Goal: Transaction & Acquisition: Purchase product/service

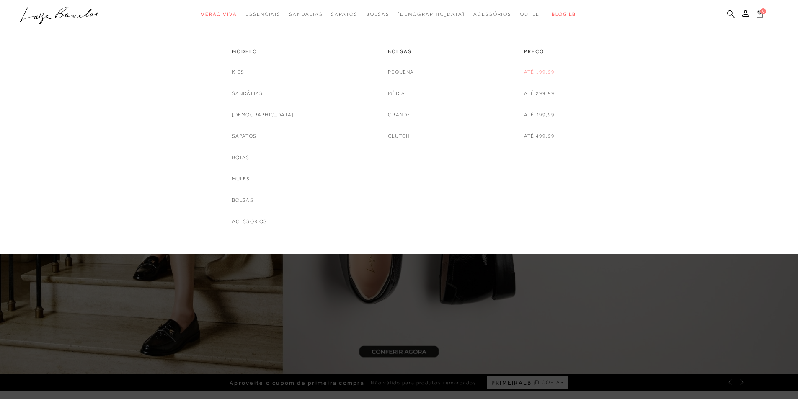
click at [525, 70] on link "Até 199,99" at bounding box center [539, 72] width 31 height 9
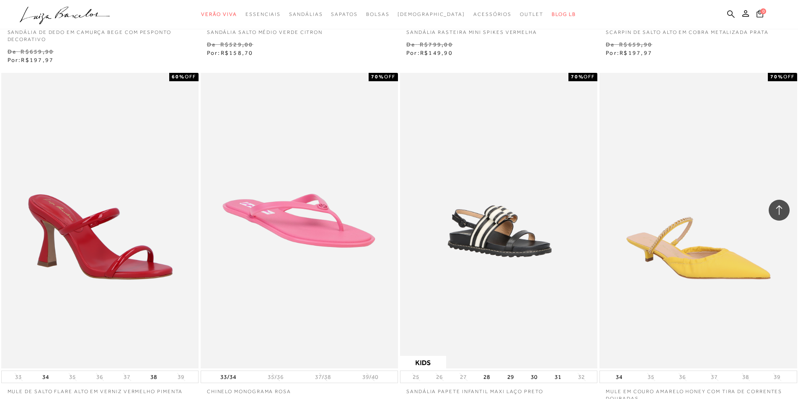
scroll to position [1927, 0]
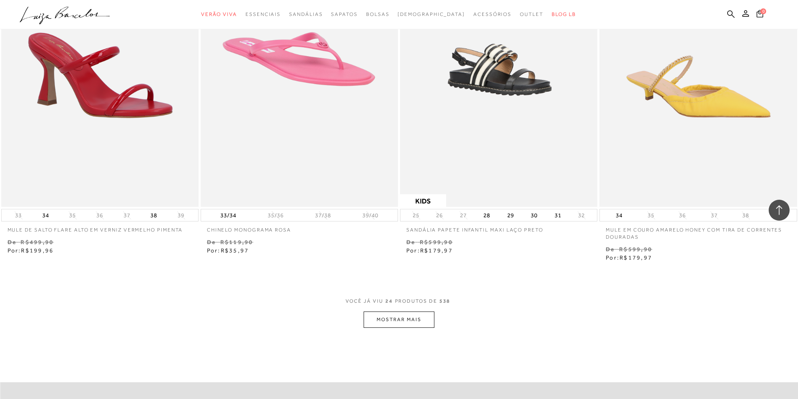
click at [402, 318] on button "MOSTRAR MAIS" at bounding box center [399, 320] width 70 height 16
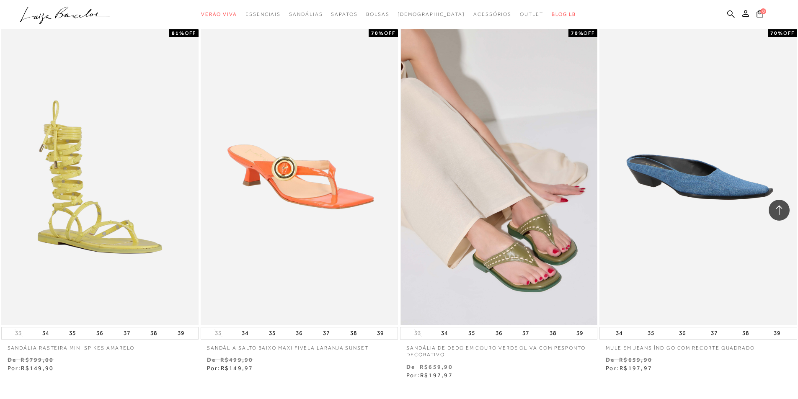
scroll to position [4147, 0]
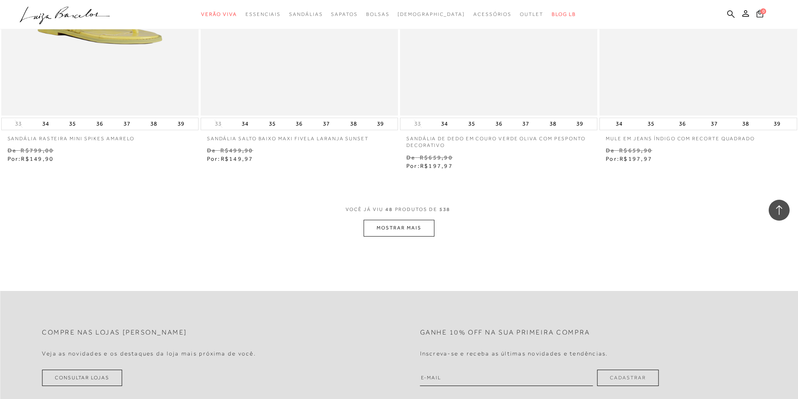
click at [372, 231] on button "MOSTRAR MAIS" at bounding box center [399, 228] width 70 height 16
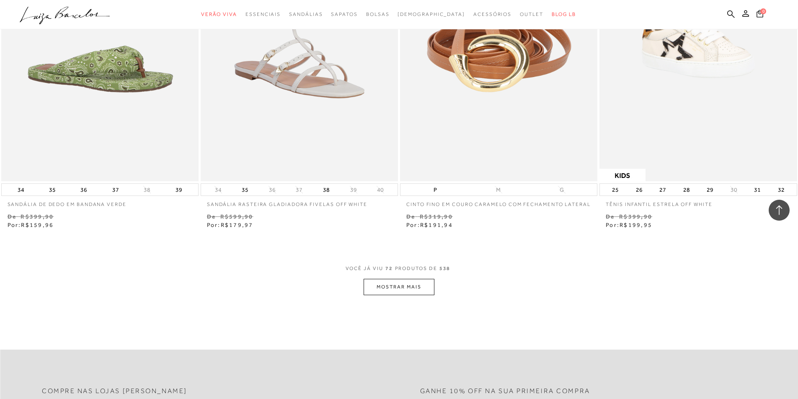
scroll to position [6326, 0]
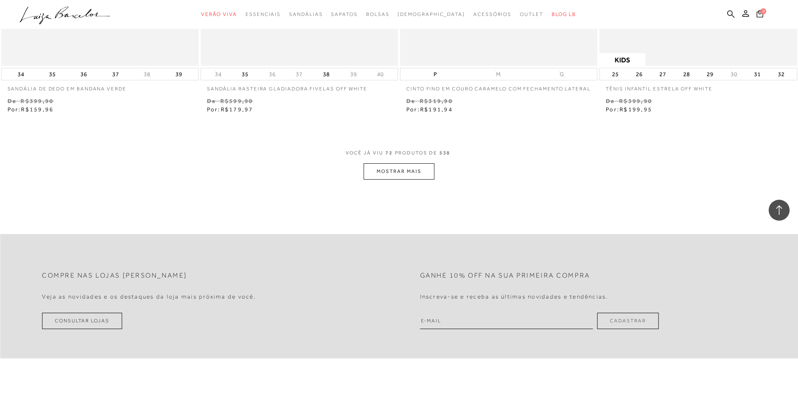
click at [397, 180] on button "MOSTRAR MAIS" at bounding box center [399, 171] width 70 height 16
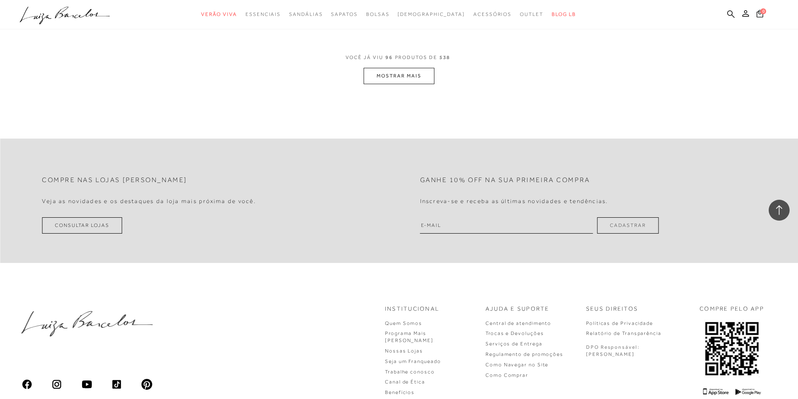
scroll to position [8454, 0]
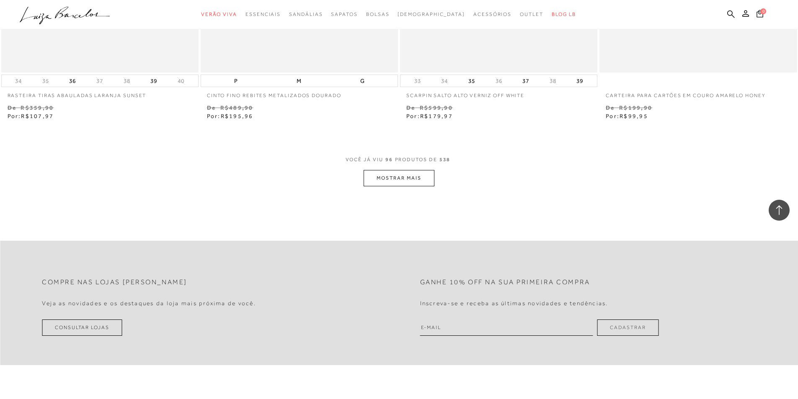
click at [393, 186] on button "MOSTRAR MAIS" at bounding box center [399, 178] width 70 height 16
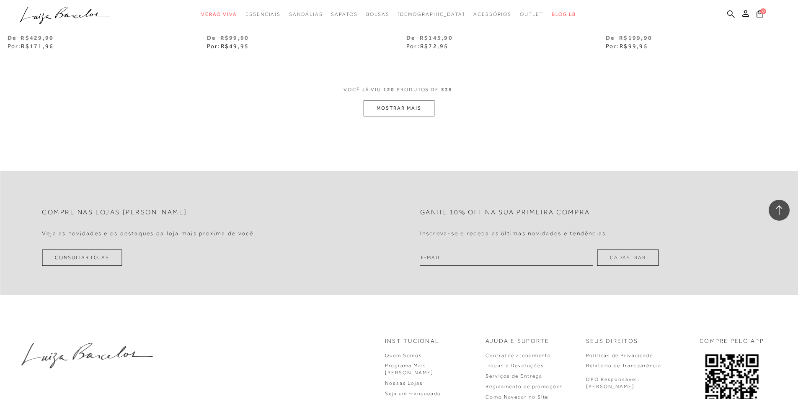
scroll to position [10590, 0]
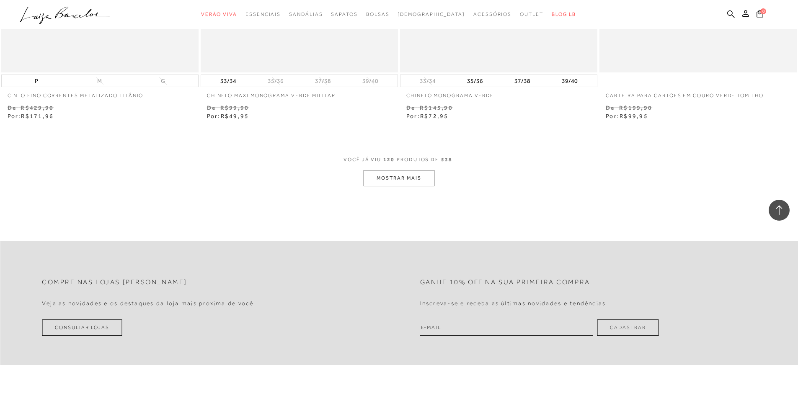
click at [401, 186] on button "MOSTRAR MAIS" at bounding box center [399, 178] width 70 height 16
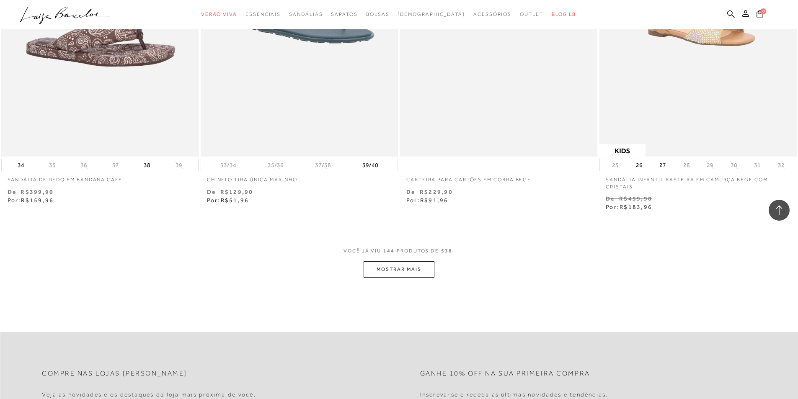
scroll to position [12643, 0]
click at [391, 276] on button "MOSTRAR MAIS" at bounding box center [399, 268] width 70 height 16
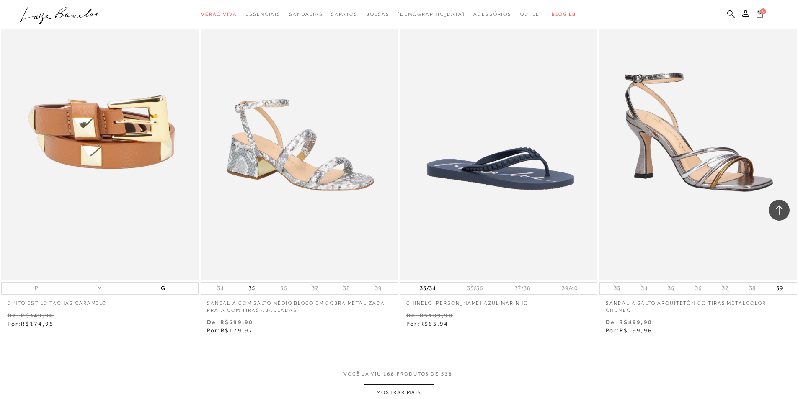
scroll to position [14905, 0]
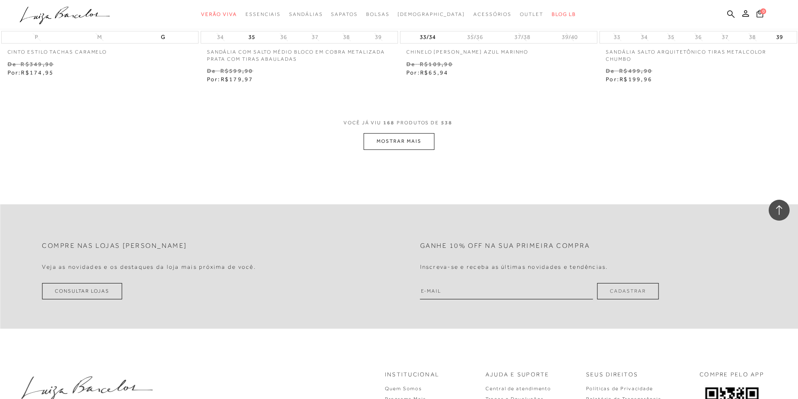
click at [397, 150] on button "MOSTRAR MAIS" at bounding box center [399, 141] width 70 height 16
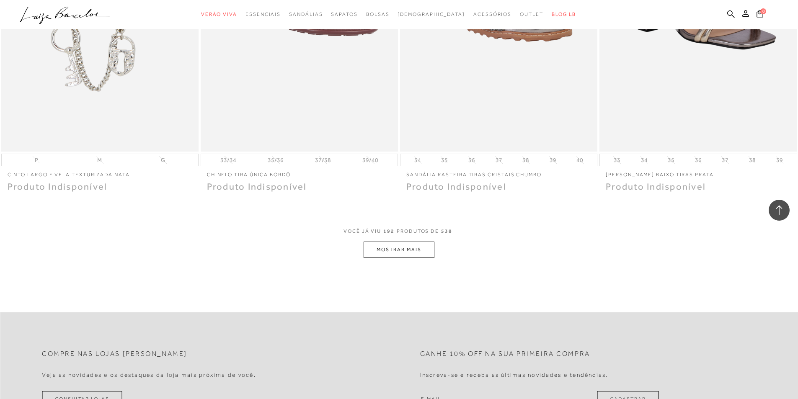
scroll to position [16874, 0]
click at [415, 257] on button "MOSTRAR MAIS" at bounding box center [399, 249] width 70 height 16
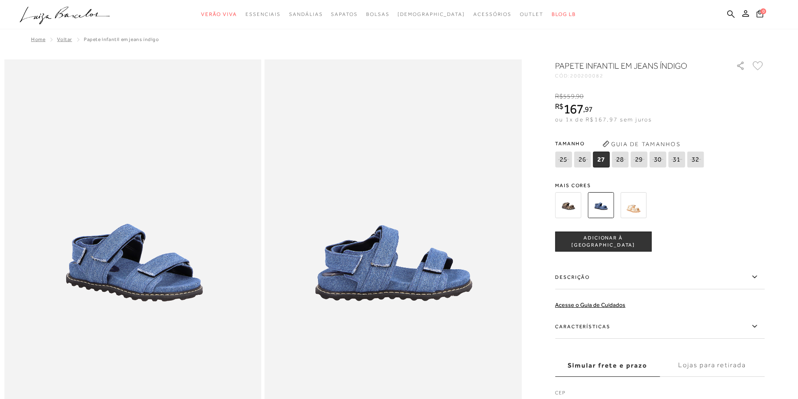
click at [637, 209] on img at bounding box center [633, 205] width 26 height 26
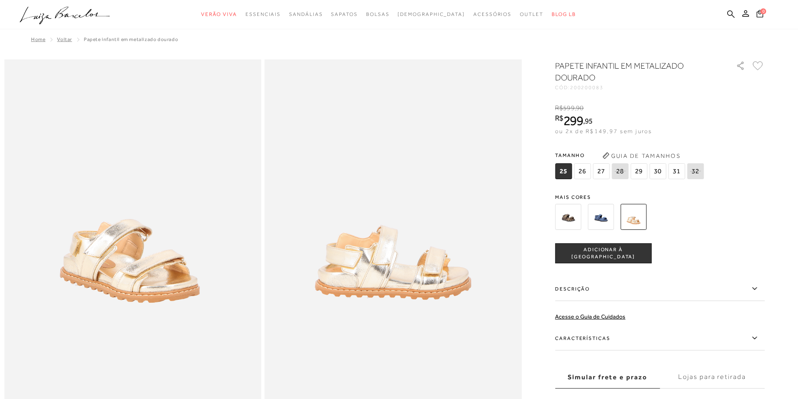
click at [563, 222] on img at bounding box center [568, 217] width 26 height 26
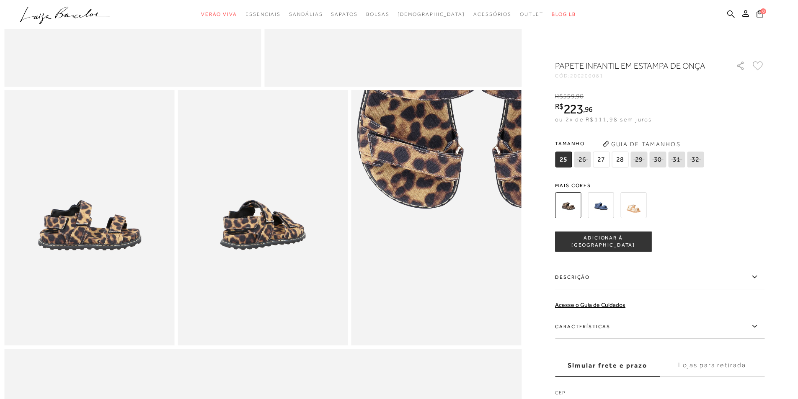
scroll to position [293, 0]
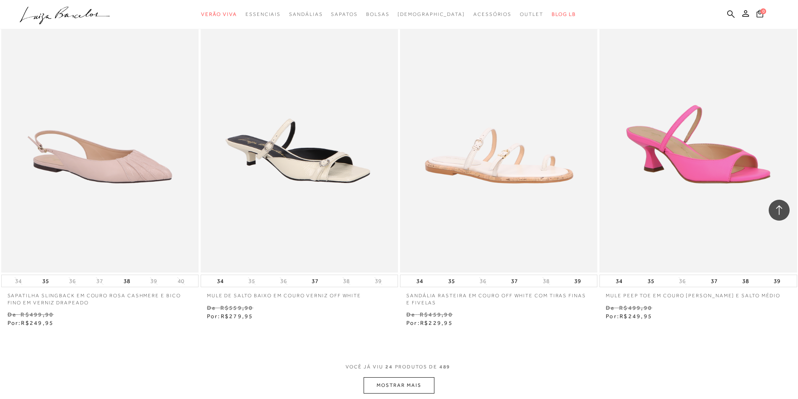
scroll to position [1969, 0]
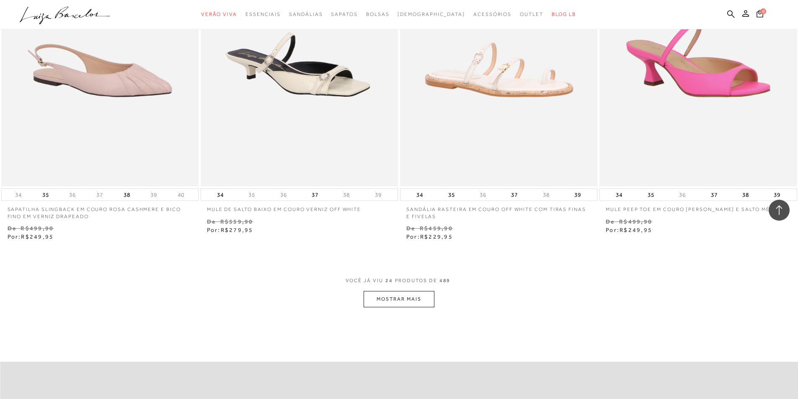
click at [398, 298] on button "MOSTRAR MAIS" at bounding box center [399, 299] width 70 height 16
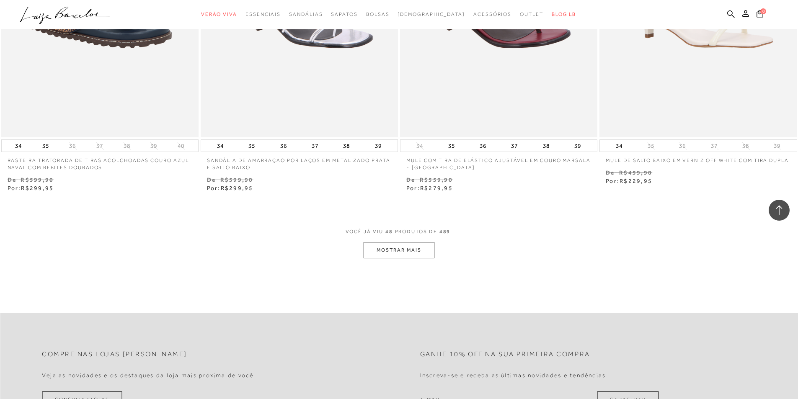
scroll to position [4189, 0]
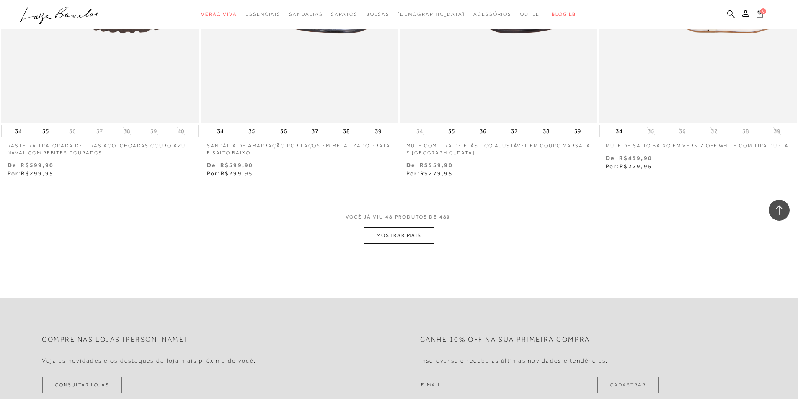
click at [403, 238] on button "MOSTRAR MAIS" at bounding box center [399, 235] width 70 height 16
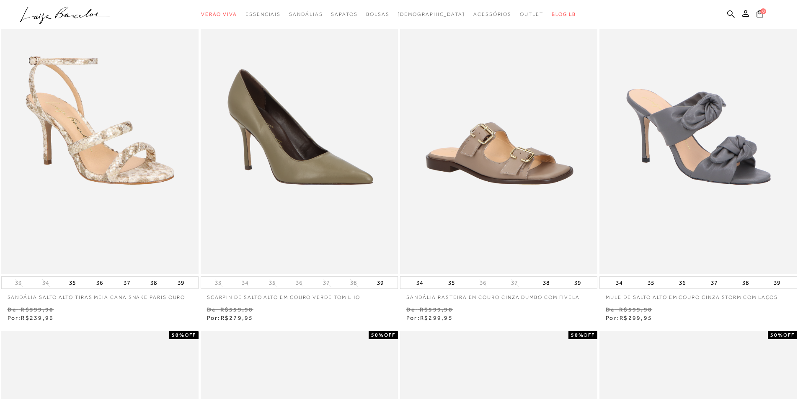
scroll to position [0, 0]
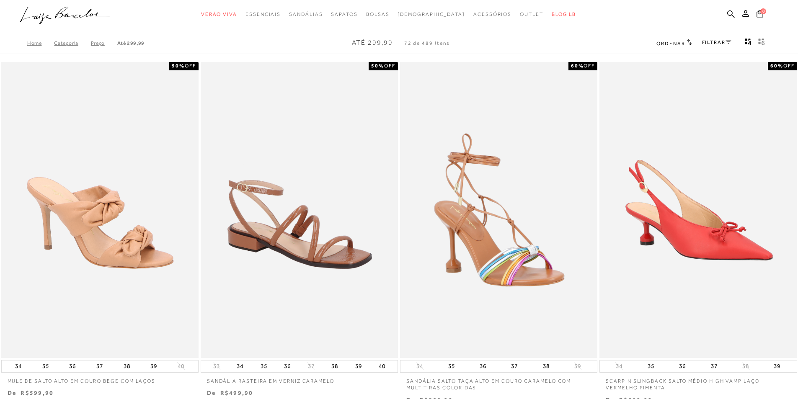
click at [717, 44] on link "FILTRAR" at bounding box center [716, 42] width 29 height 6
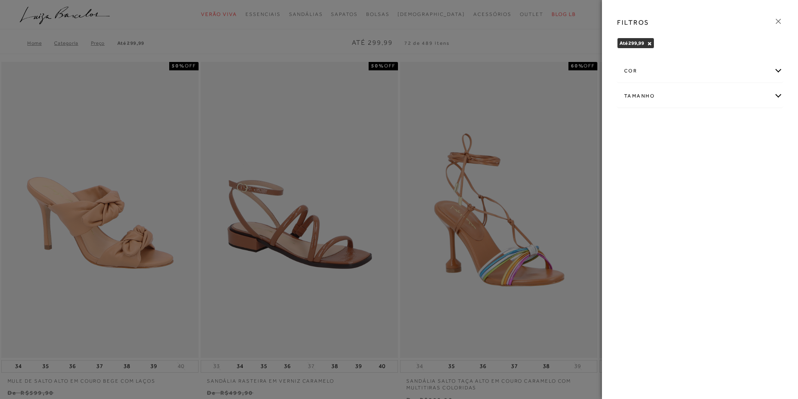
click at [668, 103] on div "Tamanho" at bounding box center [699, 96] width 165 height 22
click at [629, 169] on span "37" at bounding box center [631, 167] width 12 height 6
click at [629, 169] on input "37" at bounding box center [627, 169] width 8 height 8
checkbox input "true"
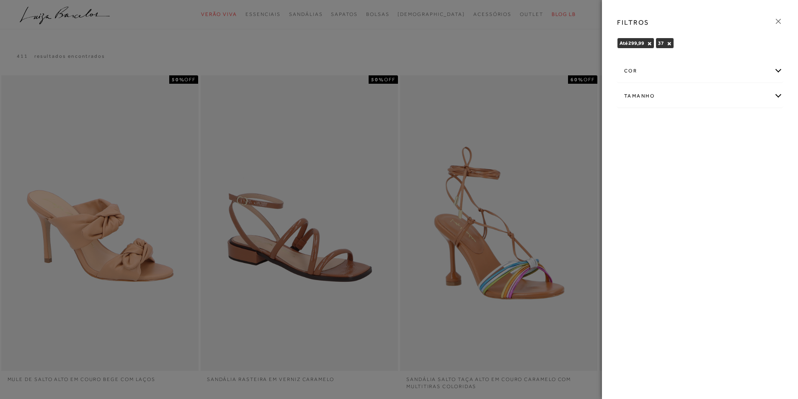
click at [774, 20] on icon at bounding box center [778, 21] width 9 height 9
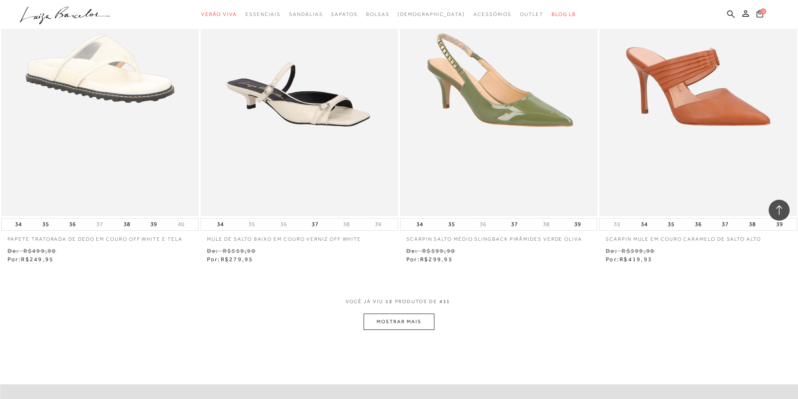
scroll to position [963, 0]
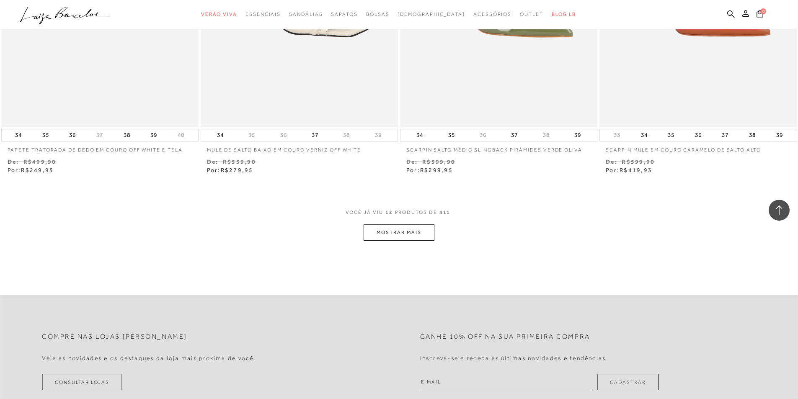
click at [411, 228] on button "MOSTRAR MAIS" at bounding box center [399, 233] width 70 height 16
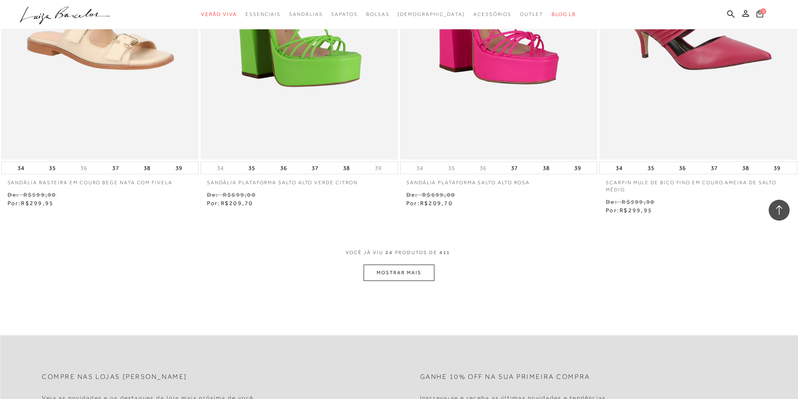
scroll to position [2011, 0]
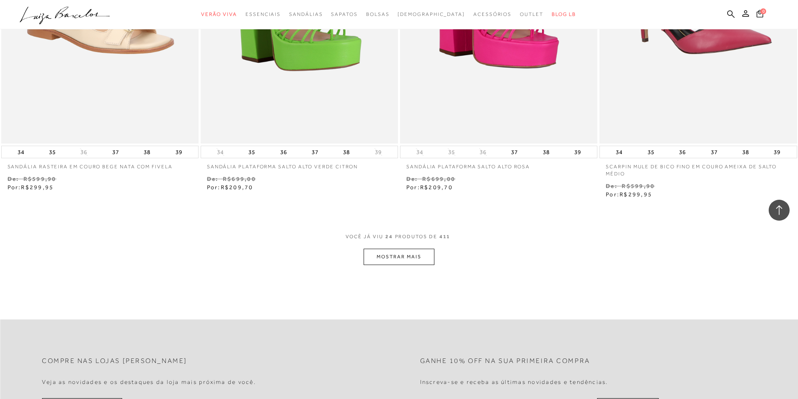
click at [392, 258] on button "MOSTRAR MAIS" at bounding box center [399, 257] width 70 height 16
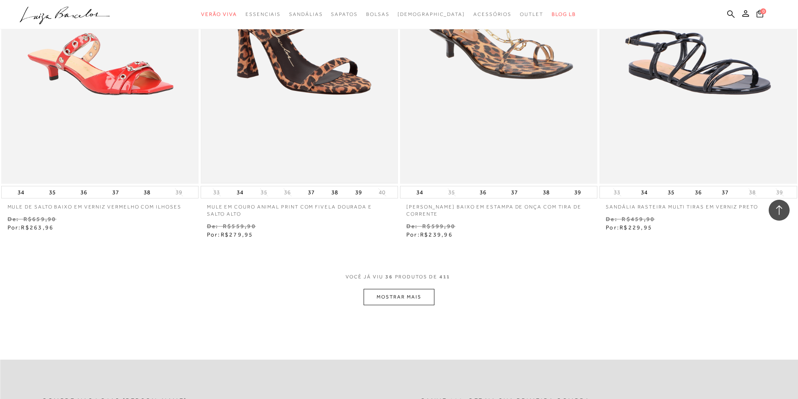
scroll to position [3100, 0]
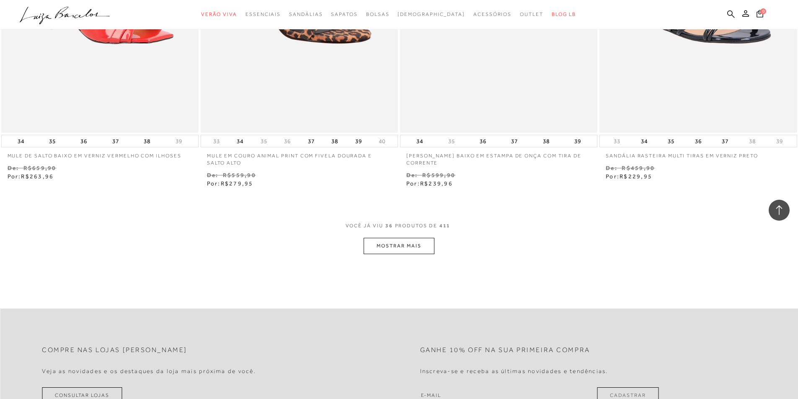
click at [383, 243] on button "MOSTRAR MAIS" at bounding box center [399, 246] width 70 height 16
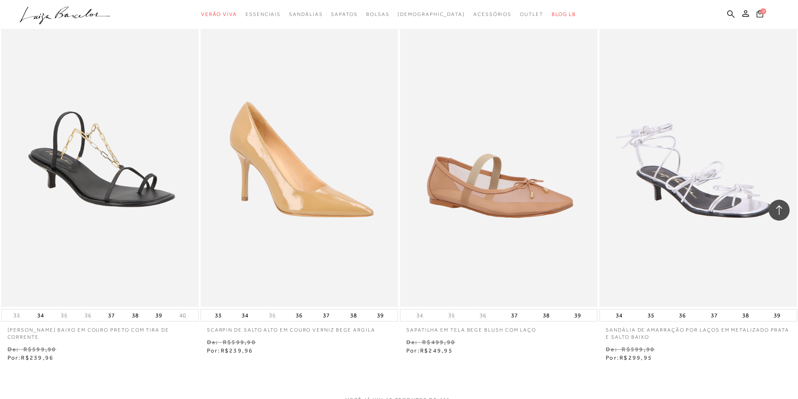
scroll to position [4189, 0]
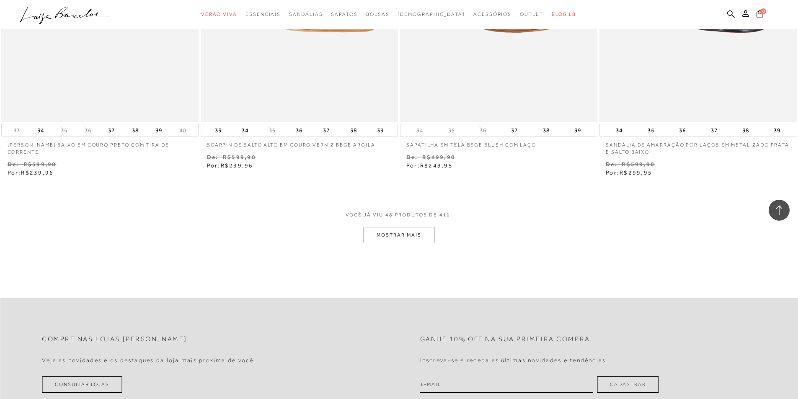
click at [408, 230] on button "MOSTRAR MAIS" at bounding box center [399, 235] width 70 height 16
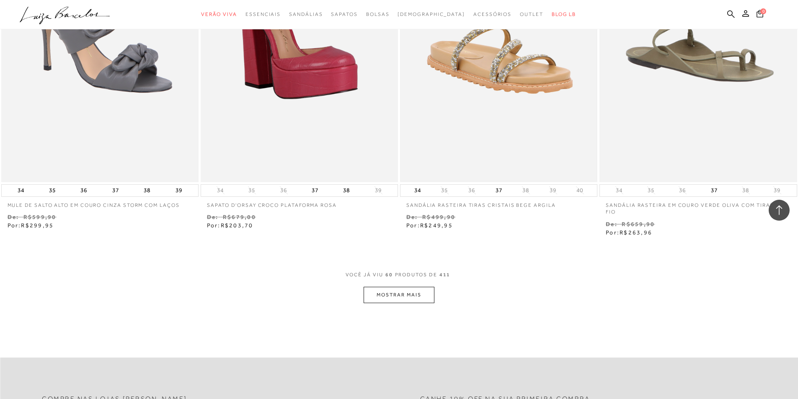
scroll to position [5236, 0]
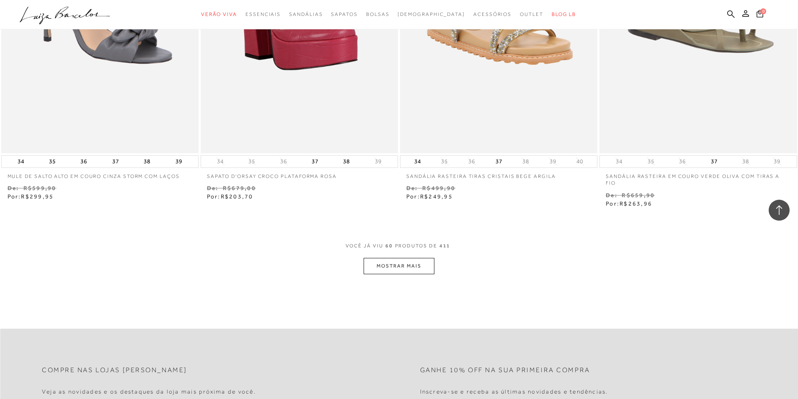
click at [416, 258] on button "MOSTRAR MAIS" at bounding box center [399, 266] width 70 height 16
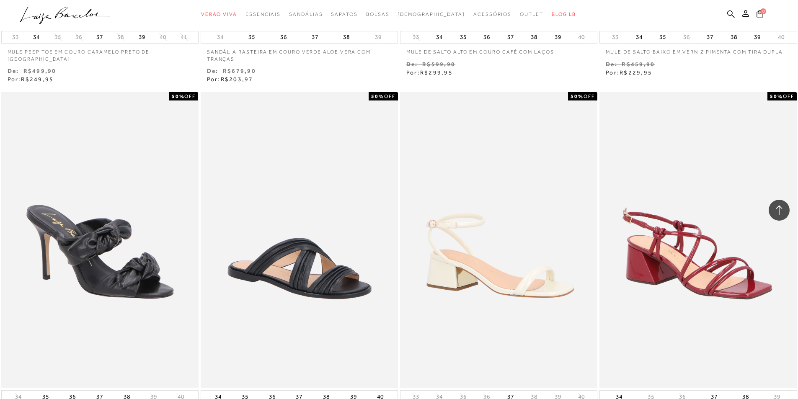
scroll to position [6326, 0]
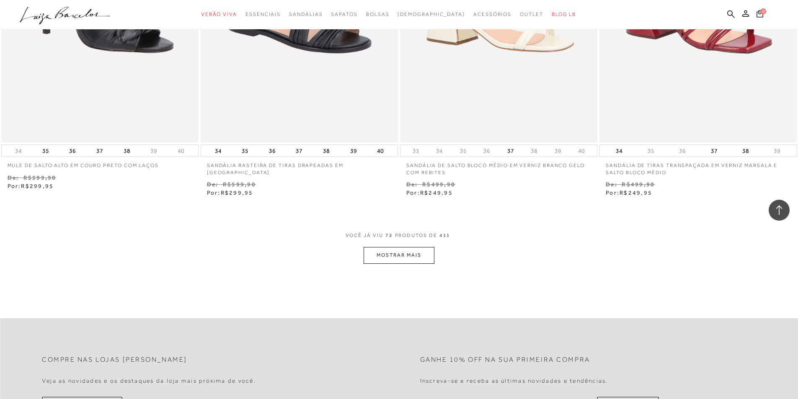
click at [398, 247] on button "MOSTRAR MAIS" at bounding box center [399, 255] width 70 height 16
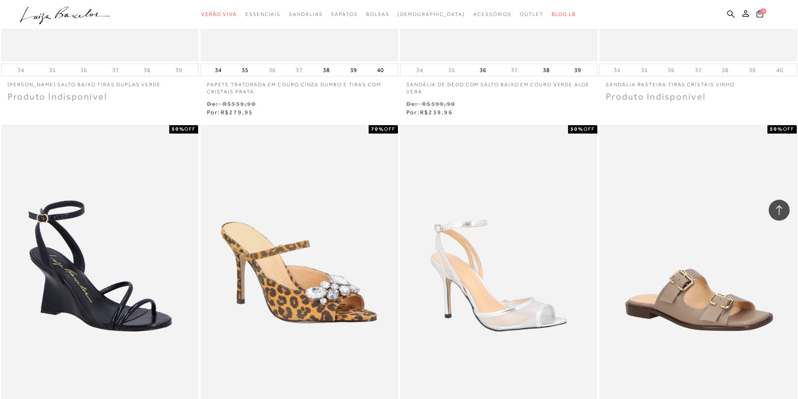
scroll to position [7331, 0]
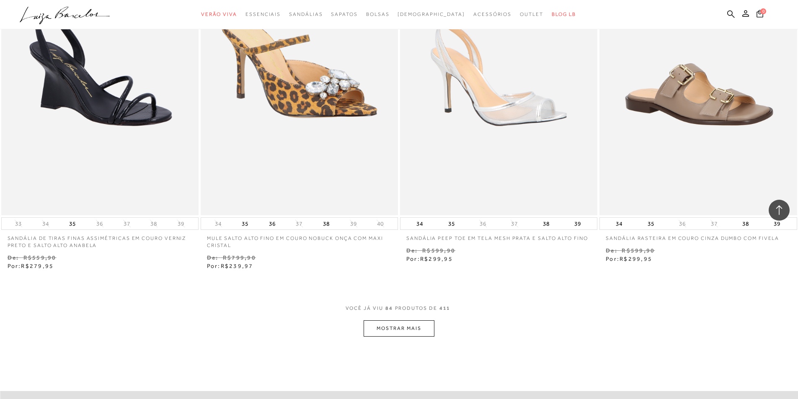
click at [411, 320] on button "MOSTRAR MAIS" at bounding box center [399, 328] width 70 height 16
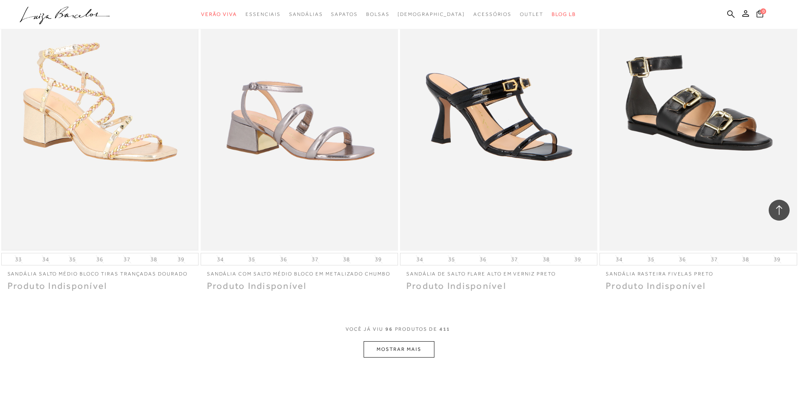
scroll to position [8378, 0]
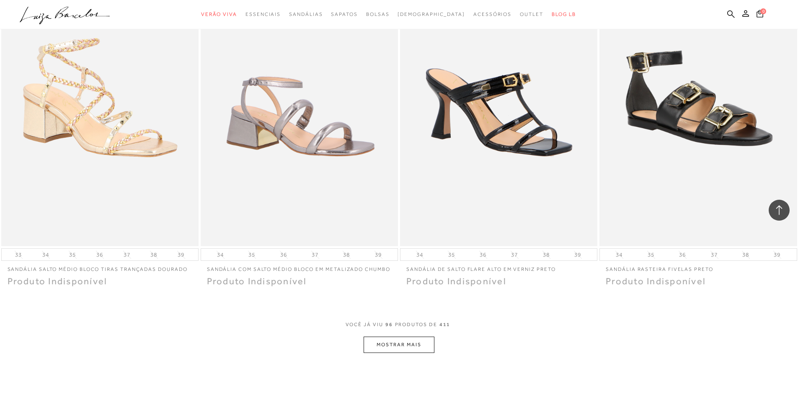
click at [390, 343] on button "MOSTRAR MAIS" at bounding box center [399, 345] width 70 height 16
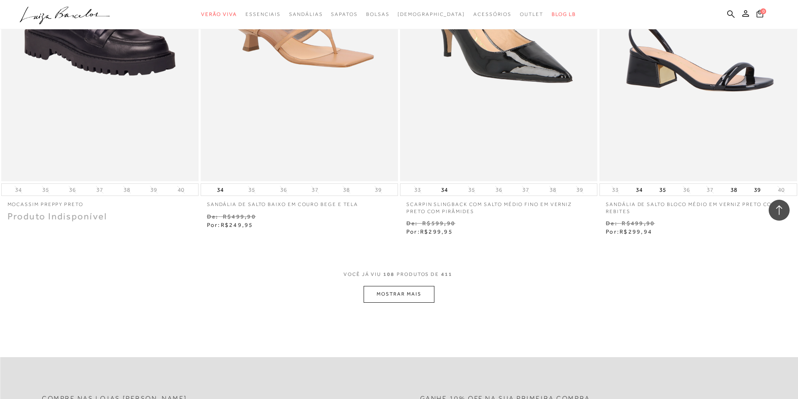
scroll to position [9509, 0]
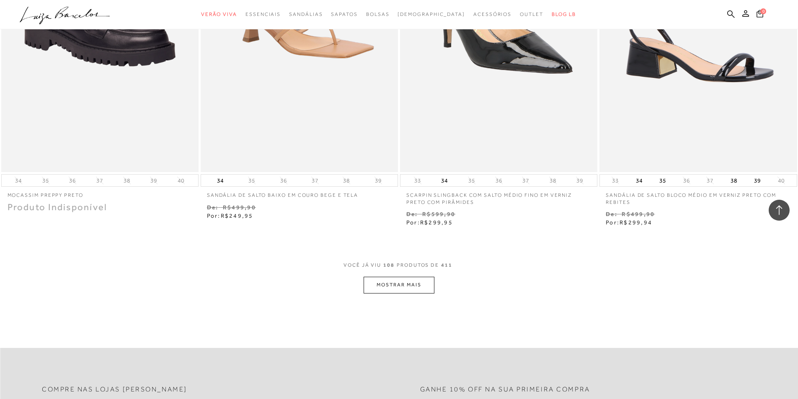
click at [373, 277] on button "MOSTRAR MAIS" at bounding box center [399, 285] width 70 height 16
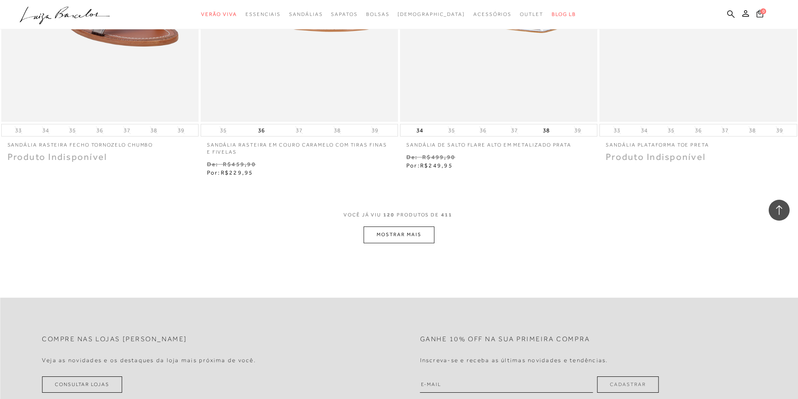
scroll to position [10640, 0]
click at [406, 229] on button "MOSTRAR MAIS" at bounding box center [399, 232] width 70 height 16
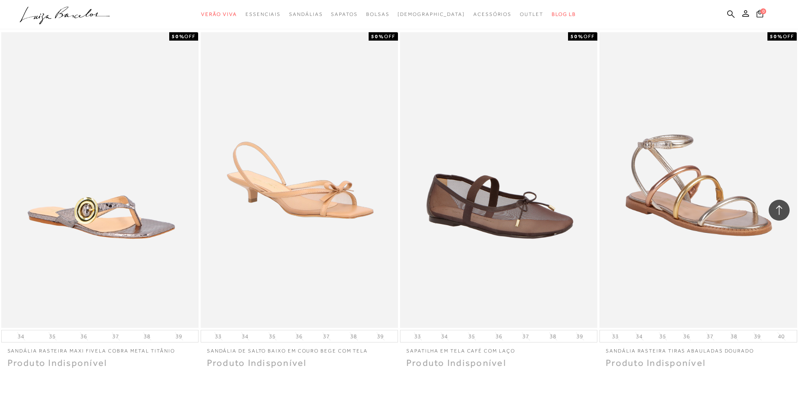
scroll to position [11520, 0]
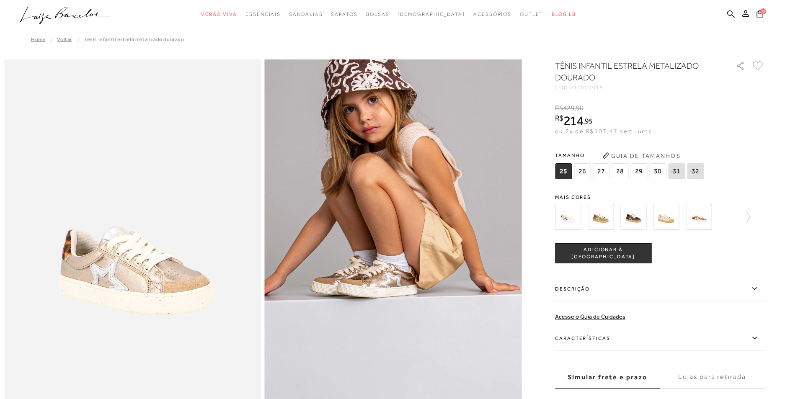
click at [377, 298] on img at bounding box center [411, 209] width 514 height 771
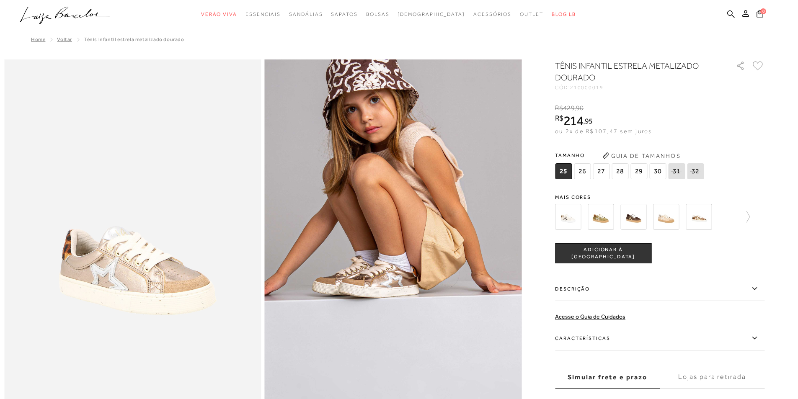
click at [375, 298] on img at bounding box center [412, 209] width 514 height 771
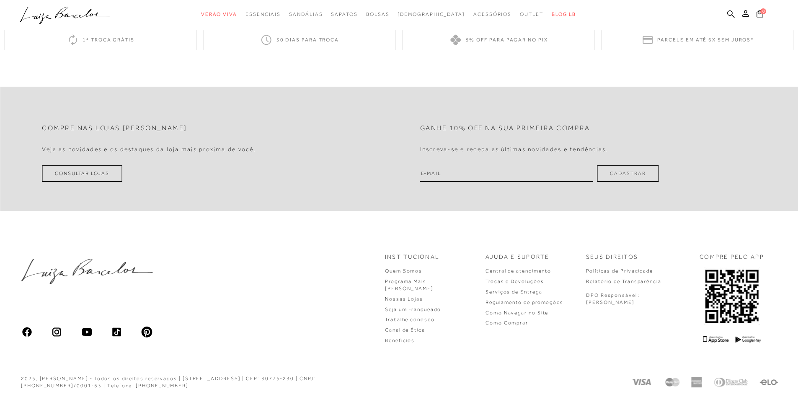
scroll to position [537, 0]
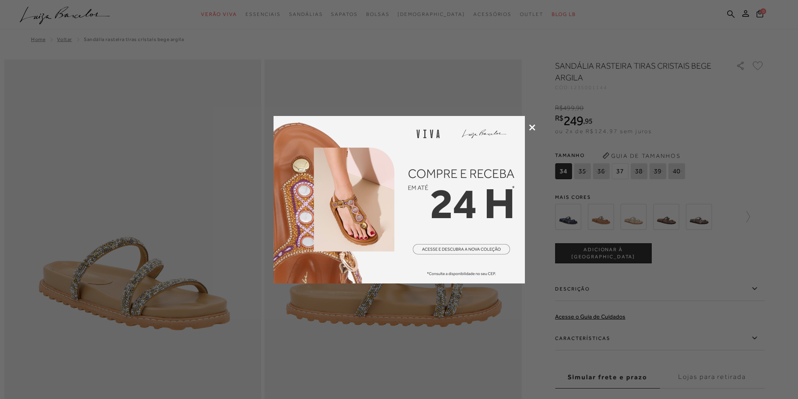
click at [527, 127] on div at bounding box center [399, 199] width 798 height 399
click at [534, 128] on icon at bounding box center [532, 127] width 6 height 6
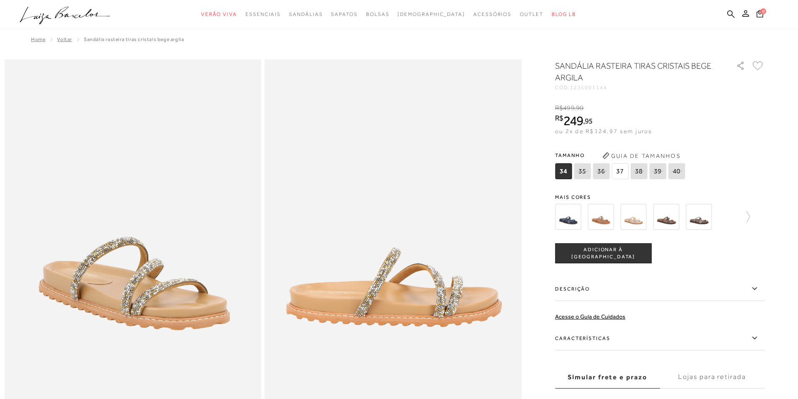
click at [576, 218] on img at bounding box center [568, 217] width 26 height 26
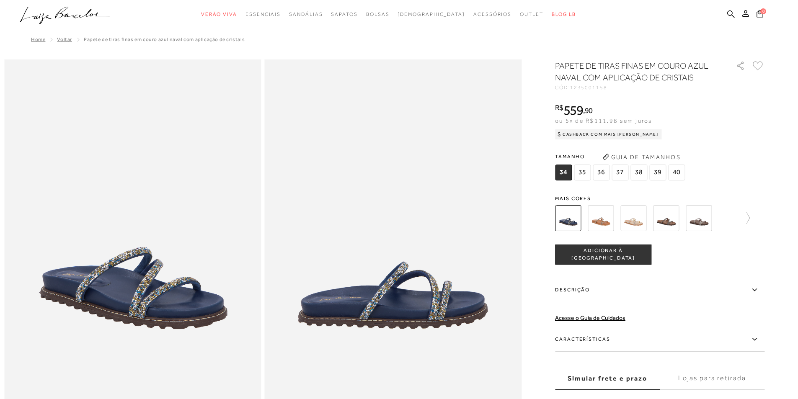
click at [600, 223] on img at bounding box center [601, 218] width 26 height 26
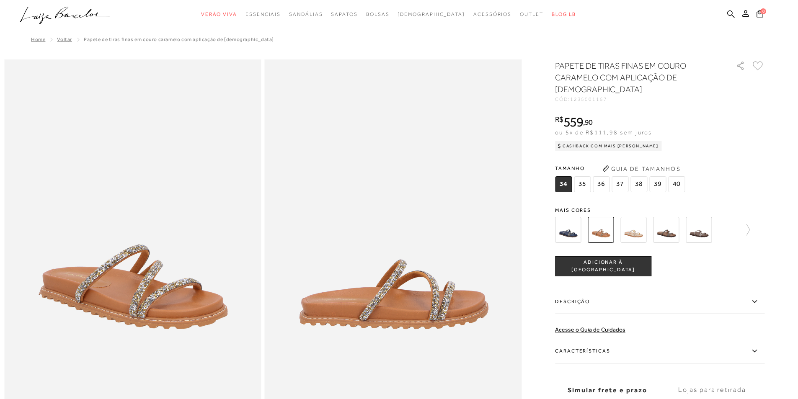
click at [700, 220] on img at bounding box center [699, 230] width 26 height 26
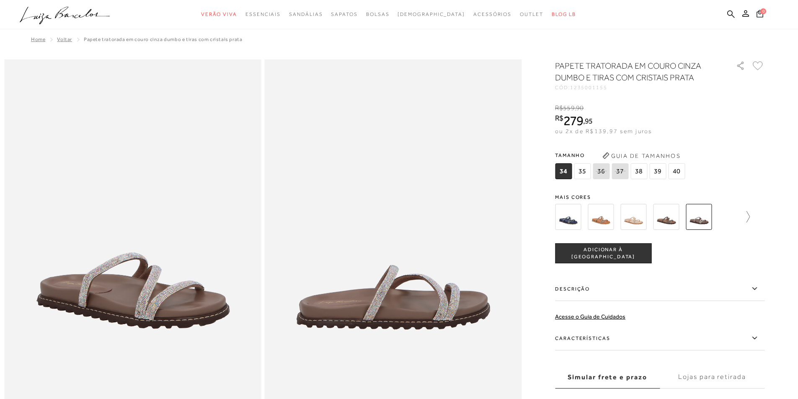
click at [750, 217] on icon at bounding box center [744, 217] width 12 height 12
click at [590, 221] on img at bounding box center [583, 217] width 26 height 26
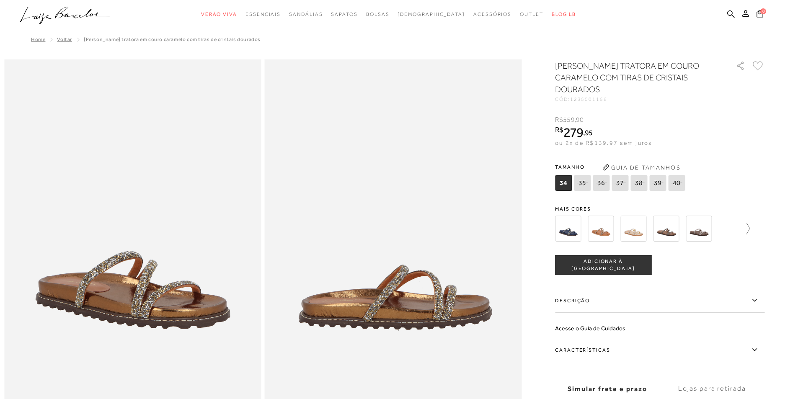
click at [750, 228] on icon at bounding box center [744, 229] width 12 height 12
click at [619, 231] on img at bounding box center [615, 229] width 26 height 26
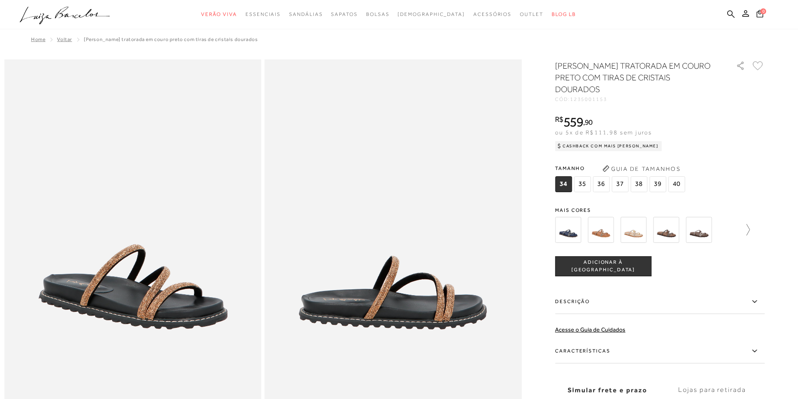
click at [750, 231] on icon at bounding box center [744, 230] width 12 height 12
click at [685, 236] on img at bounding box center [681, 230] width 26 height 26
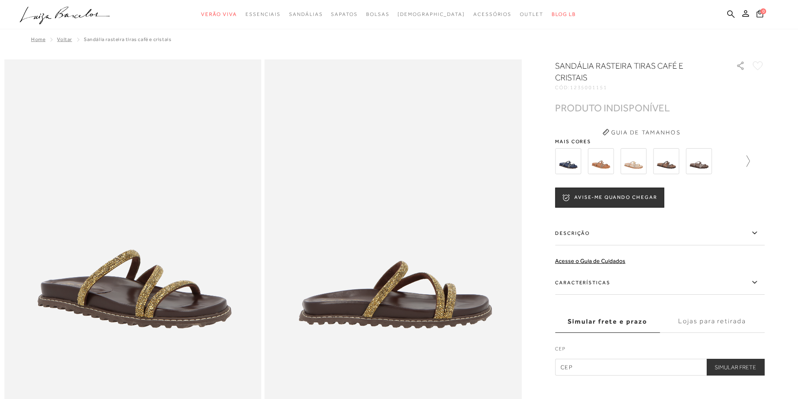
click at [750, 162] on icon at bounding box center [744, 161] width 12 height 12
click at [708, 167] on img at bounding box center [713, 161] width 26 height 26
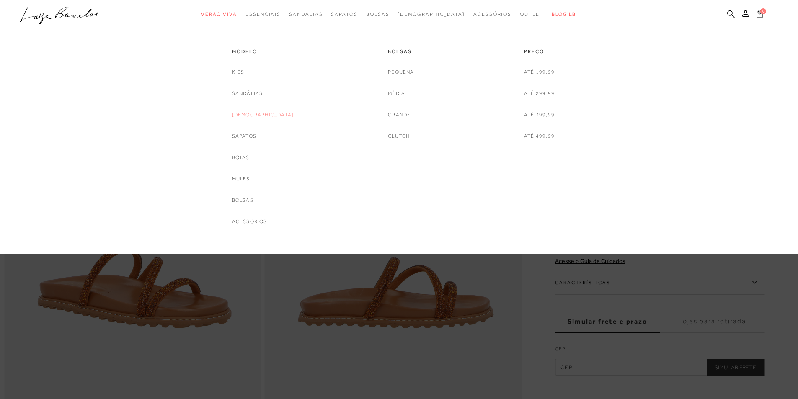
click at [261, 114] on link "[DEMOGRAPHIC_DATA]" at bounding box center [263, 115] width 62 height 9
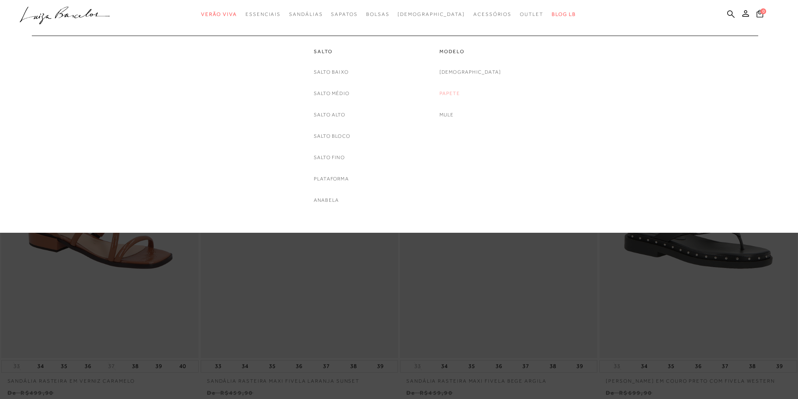
click at [460, 96] on link "Papete" at bounding box center [449, 93] width 21 height 9
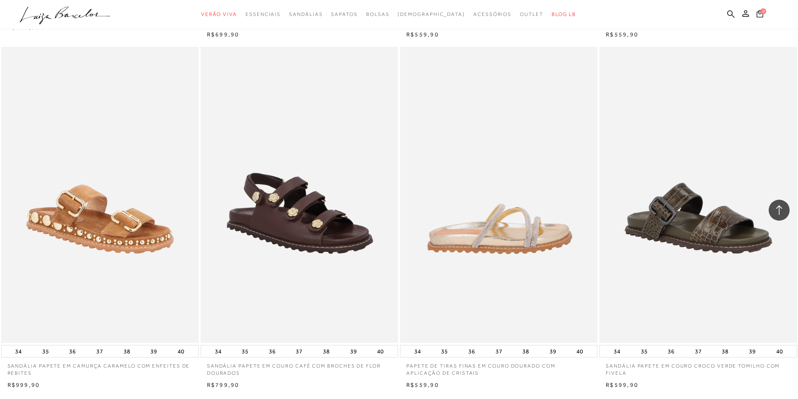
scroll to position [1843, 0]
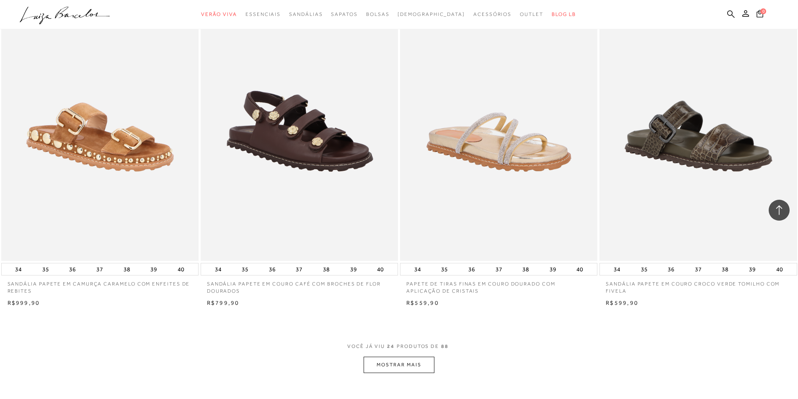
click at [391, 369] on button "MOSTRAR MAIS" at bounding box center [399, 365] width 70 height 16
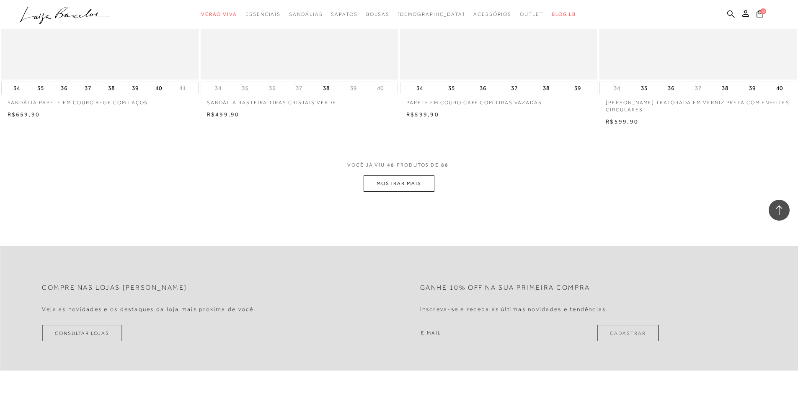
scroll to position [4147, 0]
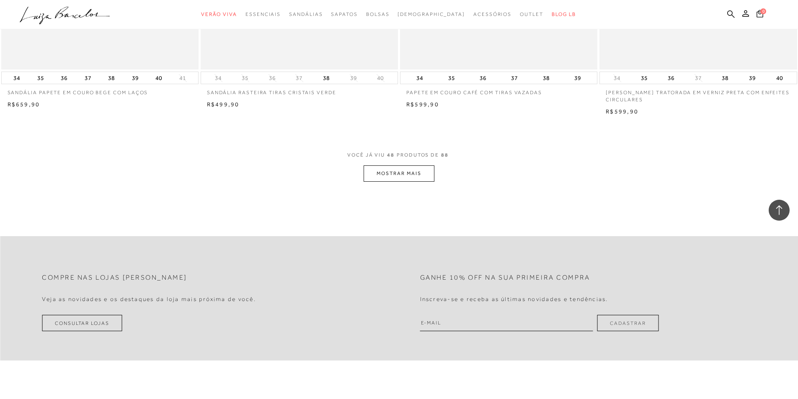
click at [398, 180] on button "MOSTRAR MAIS" at bounding box center [399, 173] width 70 height 16
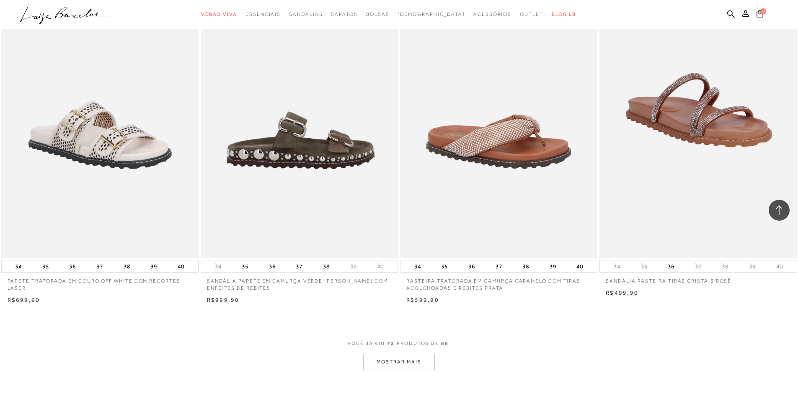
scroll to position [6074, 0]
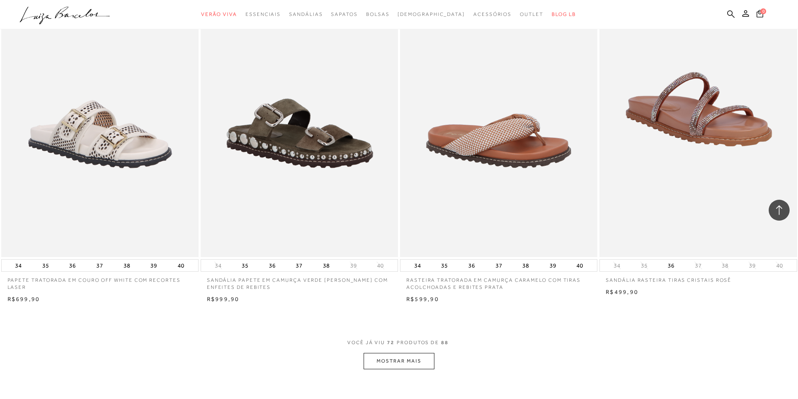
click at [404, 369] on button "MOSTRAR MAIS" at bounding box center [399, 361] width 70 height 16
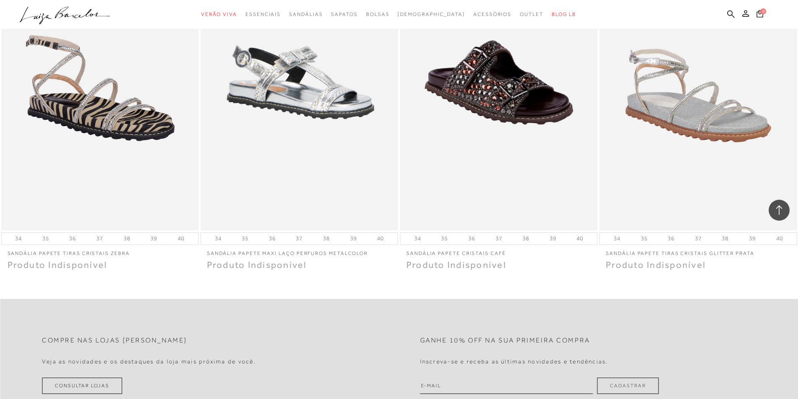
scroll to position [7331, 0]
